Goal: Subscribe to service/newsletter

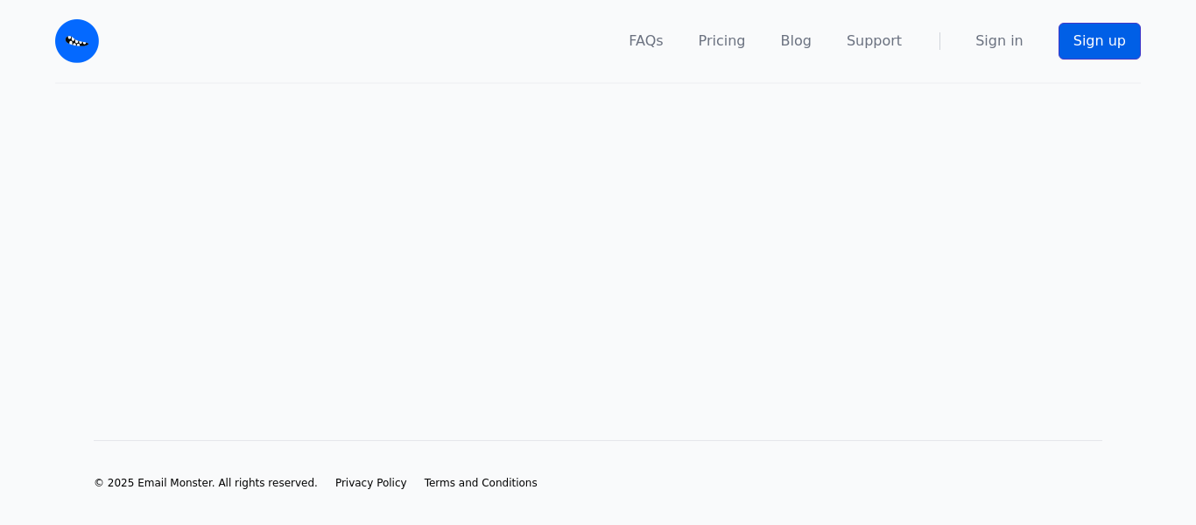
click at [1096, 46] on link "Sign up" at bounding box center [1099, 41] width 82 height 37
click at [1100, 51] on link "Sign up" at bounding box center [1099, 41] width 82 height 37
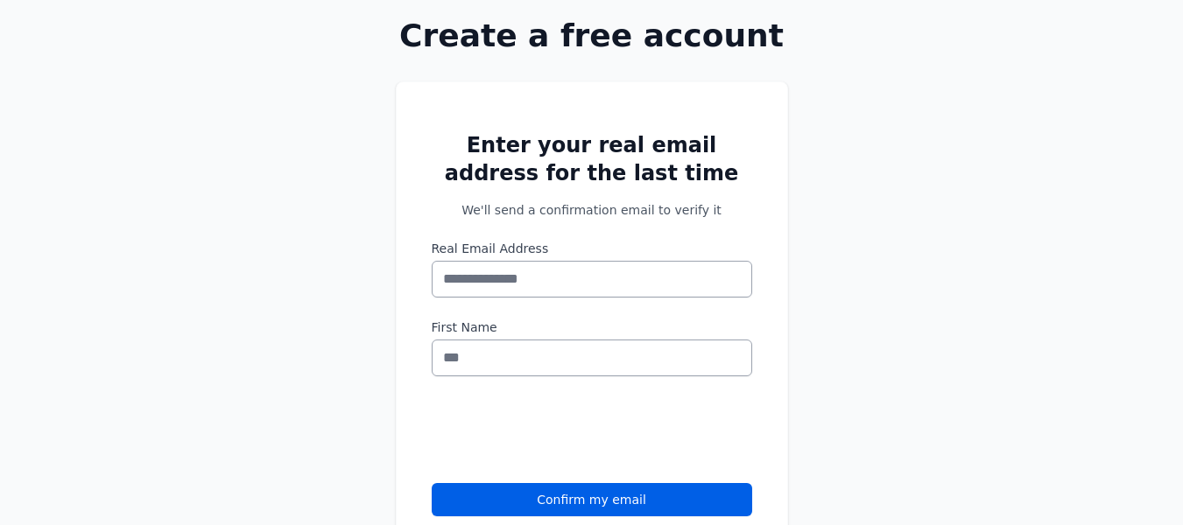
scroll to position [123, 0]
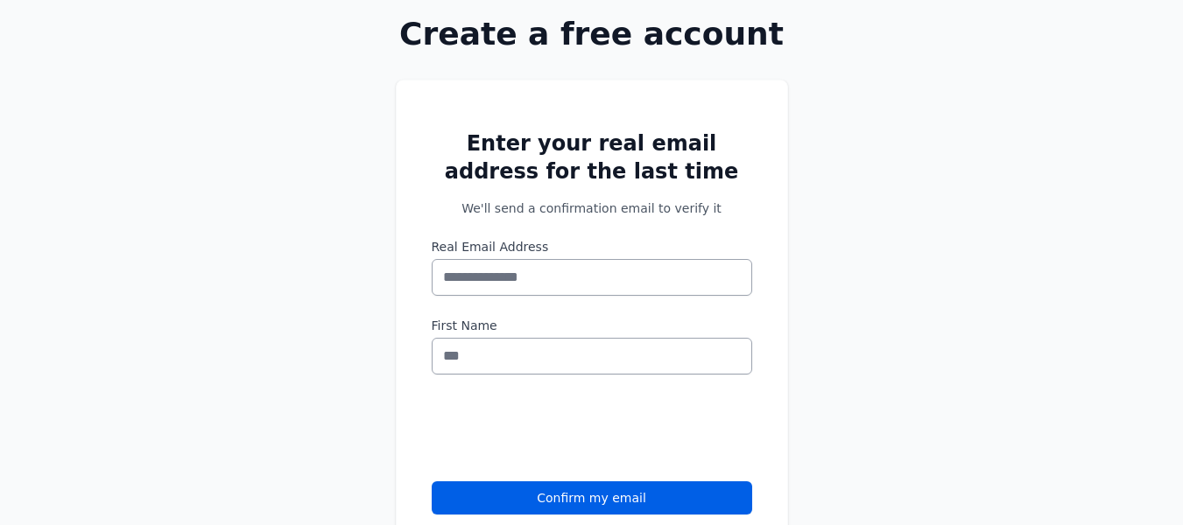
click at [663, 272] on input "Real Email Address" at bounding box center [592, 277] width 320 height 37
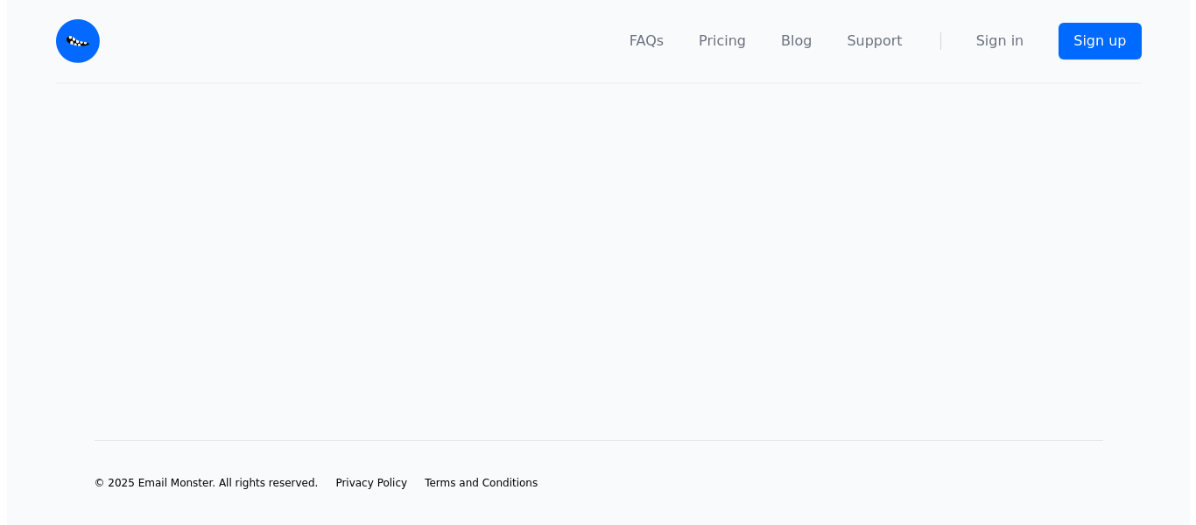
scroll to position [0, 0]
click at [1086, 41] on link "Sign up" at bounding box center [1099, 41] width 82 height 37
click at [1114, 41] on link "Sign up" at bounding box center [1099, 41] width 82 height 37
click at [1113, 54] on link "Sign up" at bounding box center [1099, 41] width 82 height 37
